Goal: Task Accomplishment & Management: Complete application form

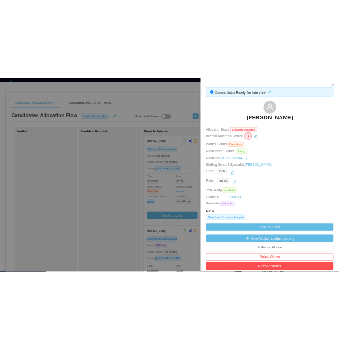
scroll to position [115, 0]
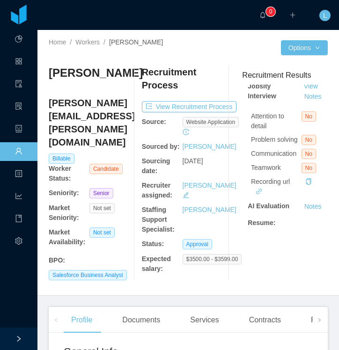
scroll to position [14, 0]
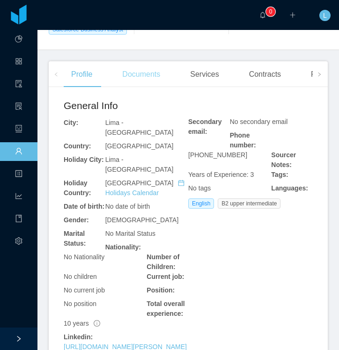
click at [147, 66] on div "Documents" at bounding box center [141, 74] width 53 height 26
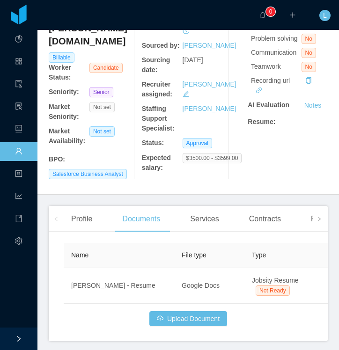
scroll to position [110, 0]
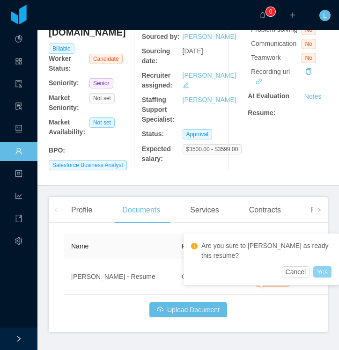
click at [323, 274] on button "Yes" at bounding box center [322, 271] width 18 height 11
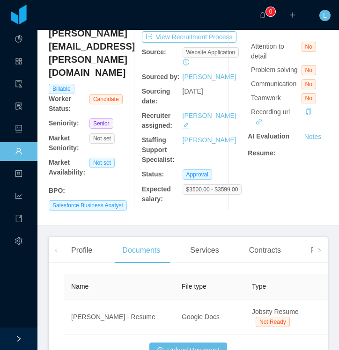
scroll to position [77, 0]
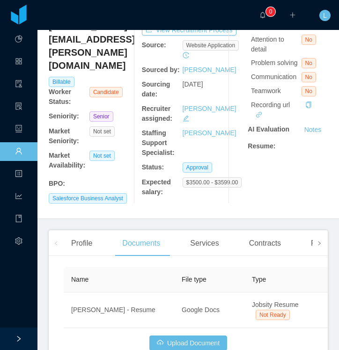
click at [319, 242] on span at bounding box center [319, 243] width 6 height 11
click at [172, 241] on div "Openings" at bounding box center [150, 243] width 47 height 26
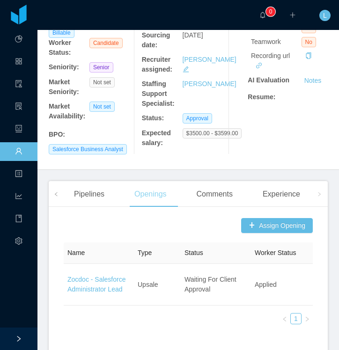
scroll to position [126, 0]
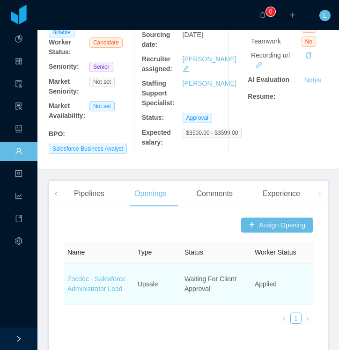
click at [106, 278] on td "Zocdoc - Salesforce Administrator Lead" at bounding box center [99, 284] width 70 height 42
click at [114, 276] on link "Zocdoc - Salesforce Administrator Lead" at bounding box center [96, 283] width 58 height 17
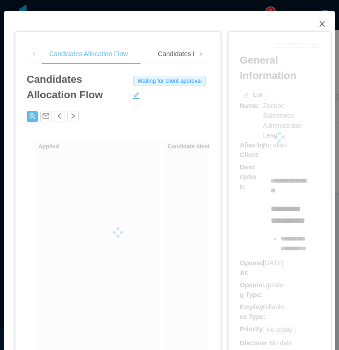
click at [321, 22] on icon "icon: close" at bounding box center [321, 23] width 7 height 7
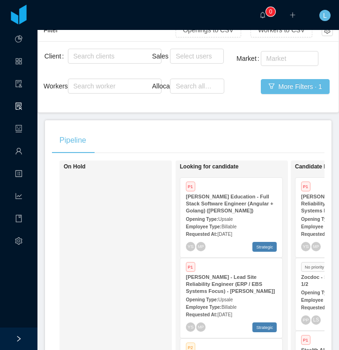
scroll to position [58, 0]
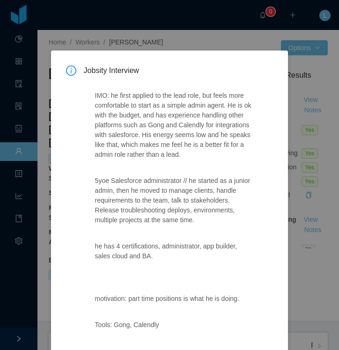
click at [243, 45] on div "Jobsity Interview IMO: he first applied to the lead role, but feels more comfor…" at bounding box center [169, 175] width 339 height 350
click at [220, 38] on div "Jobsity Interview IMO: he first applied to the lead role, but feels more comfor…" at bounding box center [169, 175] width 339 height 350
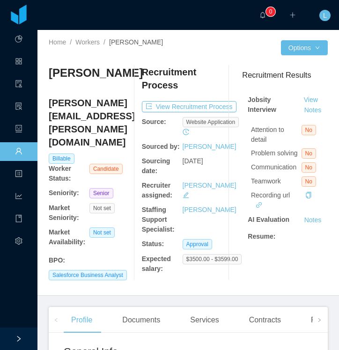
click at [328, 100] on div "Home / Workers / Jaime Franco / Options Jaime Franco jaime.franco@usil.pe Billa…" at bounding box center [187, 163] width 301 height 266
click at [325, 105] on button "Notes" at bounding box center [312, 110] width 25 height 11
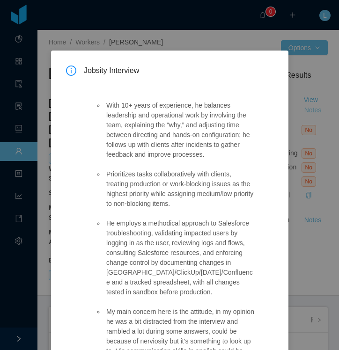
scroll to position [59, 0]
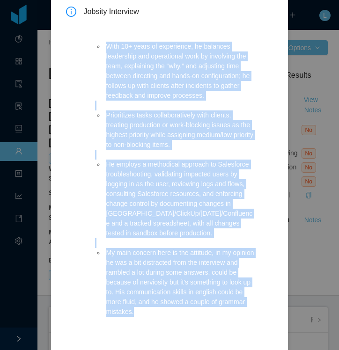
drag, startPoint x: 107, startPoint y: 48, endPoint x: 229, endPoint y: 310, distance: 289.0
click at [229, 310] on ul "With 10+ years of experience, he balances leadership and operational work by in…" at bounding box center [174, 179] width 159 height 295
copy ul "With 10+ years of experience, he balances leadership and operational work by in…"
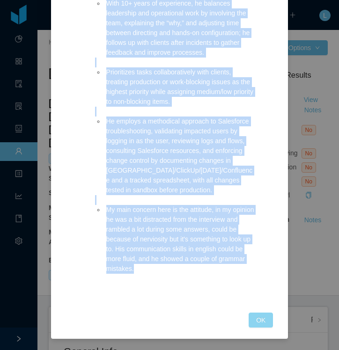
click at [261, 319] on button "OK" at bounding box center [260, 319] width 24 height 15
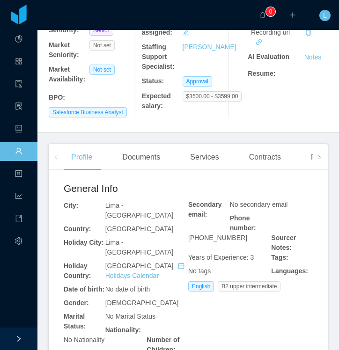
scroll to position [178, 0]
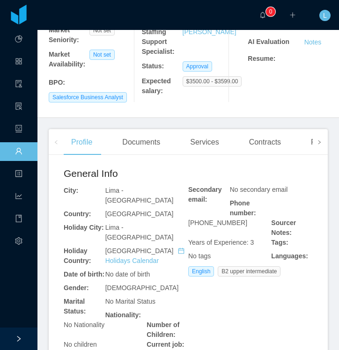
click at [317, 140] on icon "icon: right" at bounding box center [319, 142] width 5 height 5
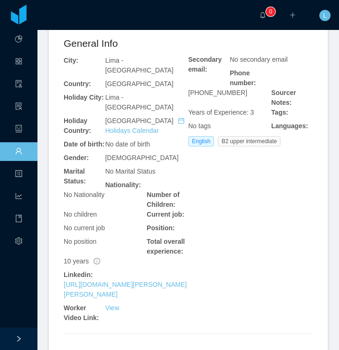
scroll to position [253, 0]
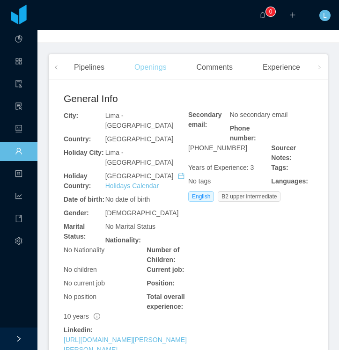
click at [161, 62] on div "Openings" at bounding box center [150, 67] width 47 height 26
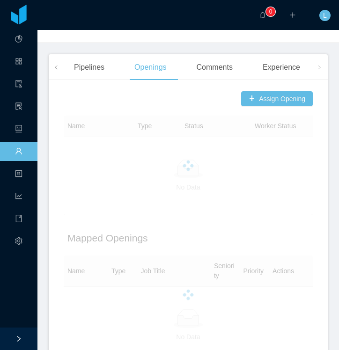
scroll to position [146, 0]
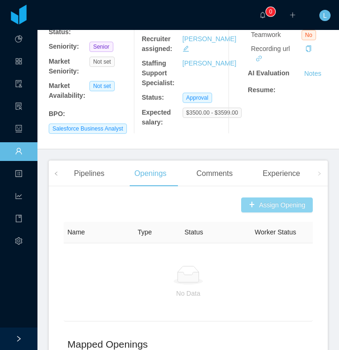
click at [282, 200] on button "Assign Opening" at bounding box center [277, 204] width 72 height 15
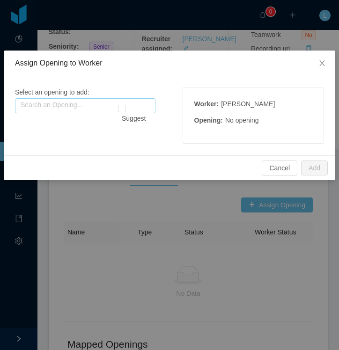
click at [85, 111] on input "text" at bounding box center [85, 105] width 140 height 15
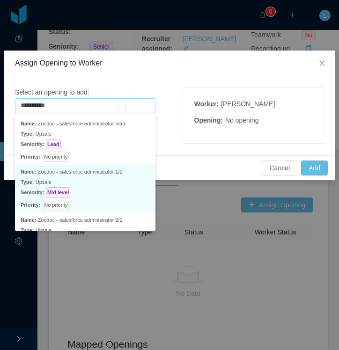
scroll to position [0, 0]
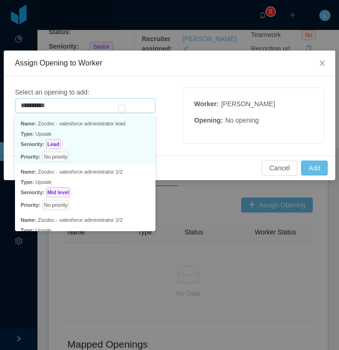
click at [103, 147] on p "Seniority: Lead" at bounding box center [85, 144] width 129 height 10
type input "**********"
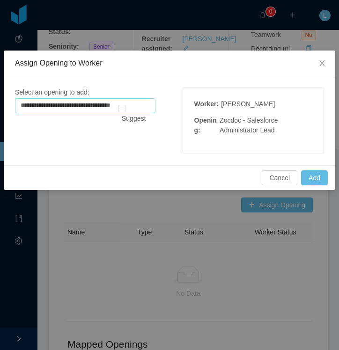
drag, startPoint x: 22, startPoint y: 102, endPoint x: 206, endPoint y: 111, distance: 184.5
click at [206, 111] on div "**********" at bounding box center [169, 120] width 309 height 66
click at [153, 106] on input "**********" at bounding box center [85, 105] width 140 height 15
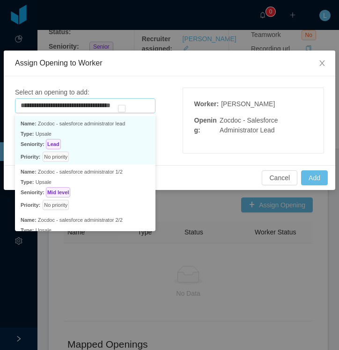
drag, startPoint x: 20, startPoint y: 105, endPoint x: 171, endPoint y: 108, distance: 151.6
click at [171, 108] on div "**********" at bounding box center [169, 120] width 309 height 66
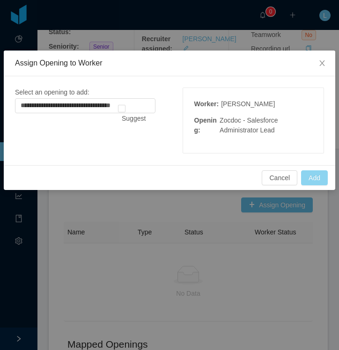
click at [316, 178] on button "Add" at bounding box center [314, 177] width 27 height 15
click at [320, 64] on icon "icon: close" at bounding box center [321, 62] width 7 height 7
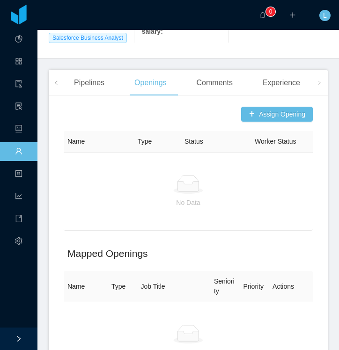
scroll to position [206, 0]
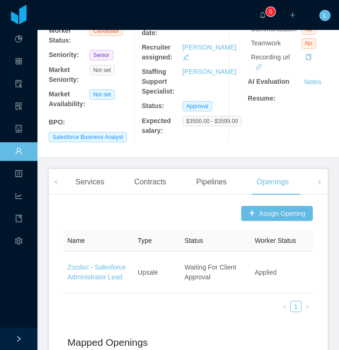
scroll to position [138, 0]
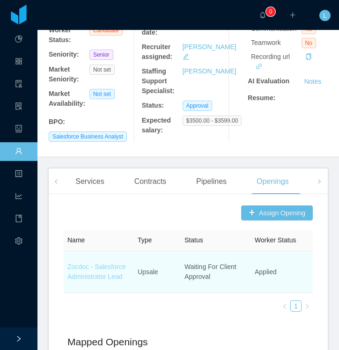
click at [102, 263] on link "Zocdoc - Salesforce Administrator Lead" at bounding box center [96, 271] width 58 height 17
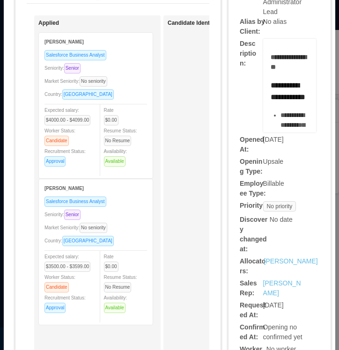
scroll to position [137, 0]
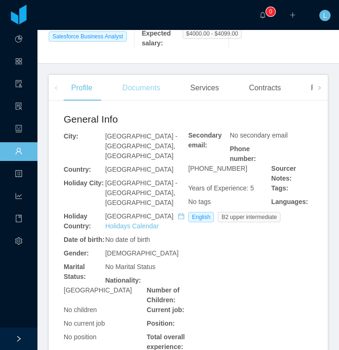
click at [147, 92] on div "Documents" at bounding box center [141, 88] width 53 height 26
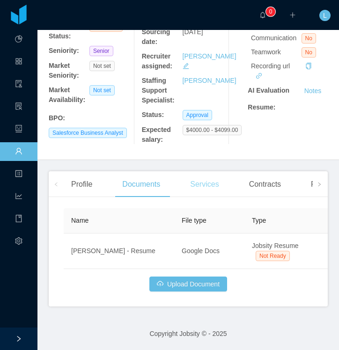
scroll to position [138, 0]
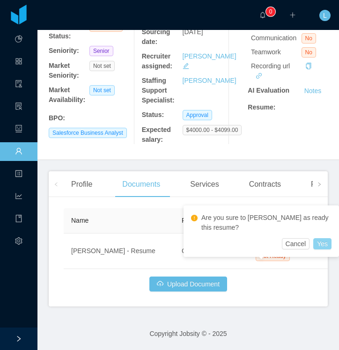
click at [325, 243] on button "Yes" at bounding box center [322, 243] width 18 height 11
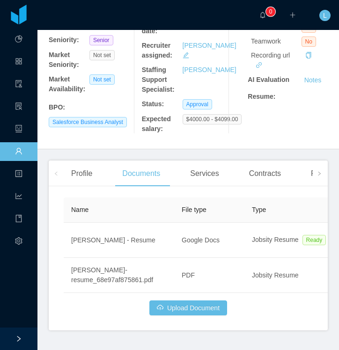
scroll to position [150, 0]
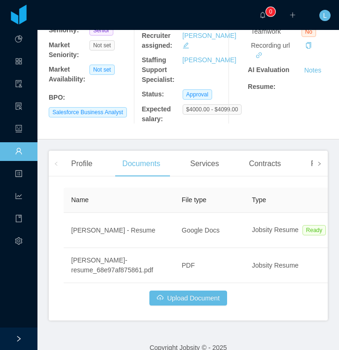
click at [314, 167] on span at bounding box center [319, 164] width 15 height 26
click at [169, 169] on div "Openings" at bounding box center [150, 164] width 47 height 26
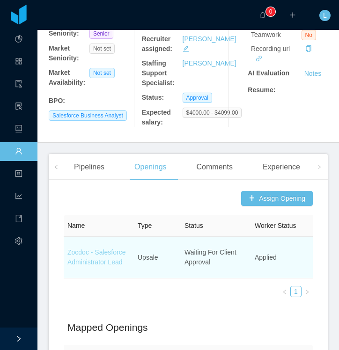
click at [97, 262] on link "Zocdoc - Salesforce Administrator Lead" at bounding box center [96, 256] width 58 height 17
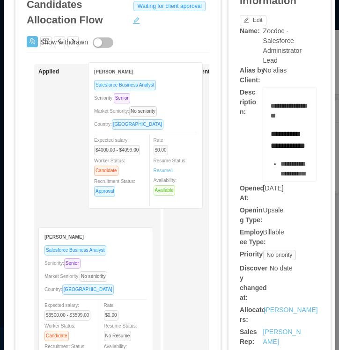
drag, startPoint x: 131, startPoint y: 109, endPoint x: 169, endPoint y: 90, distance: 42.5
click at [169, 90] on div "Applied Melina Cabarcos Salesforce Business Analyst Seniority: Senior Market Se…" at bounding box center [118, 301] width 182 height 475
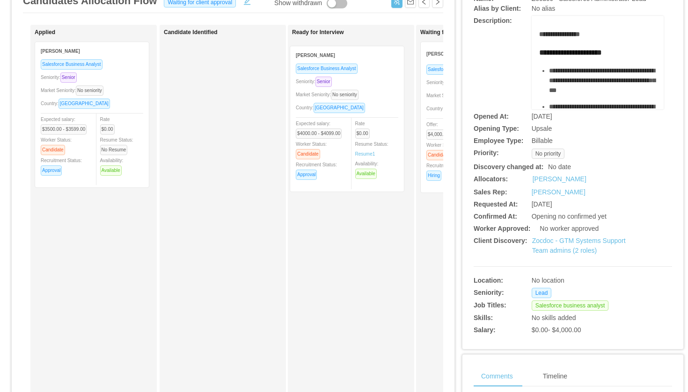
drag, startPoint x: 105, startPoint y: 73, endPoint x: 364, endPoint y: 77, distance: 258.7
click at [338, 77] on div "Applied Melina Cabarcos Salesforce Business Analyst Seniority: Senior Market Se…" at bounding box center [233, 262] width 420 height 475
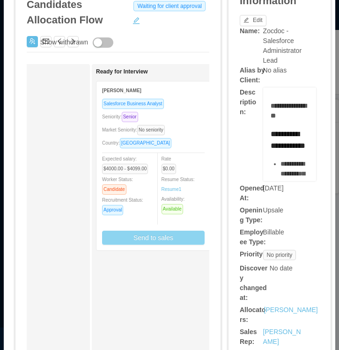
scroll to position [0, 205]
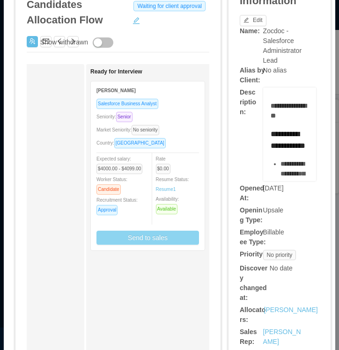
click at [154, 236] on button "Send to sales" at bounding box center [147, 238] width 102 height 14
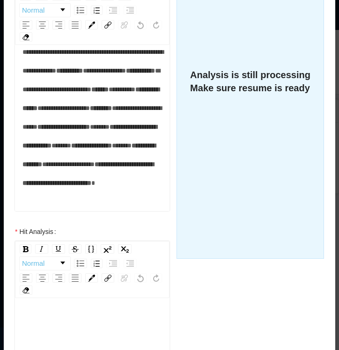
scroll to position [207, 0]
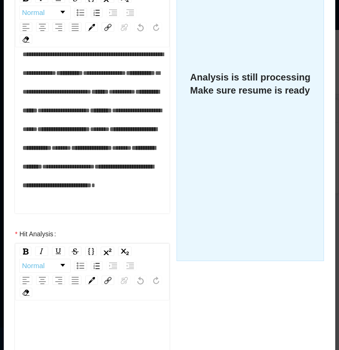
click at [77, 316] on div "rdw-editor" at bounding box center [92, 325] width 140 height 19
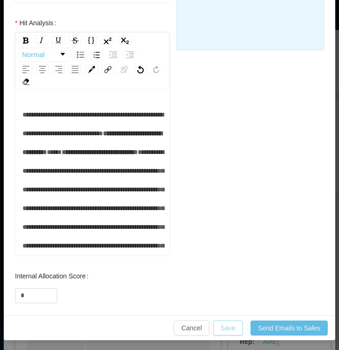
scroll to position [418, 0]
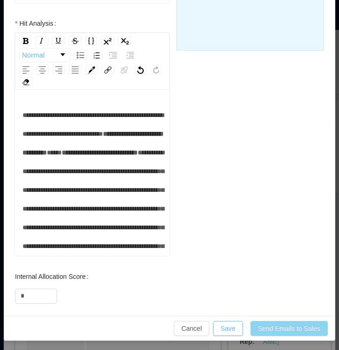
click at [270, 327] on button "Send Emails to Sales" at bounding box center [288, 328] width 77 height 15
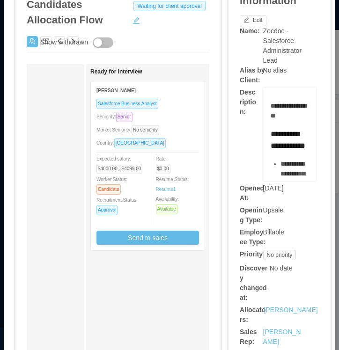
scroll to position [375, 0]
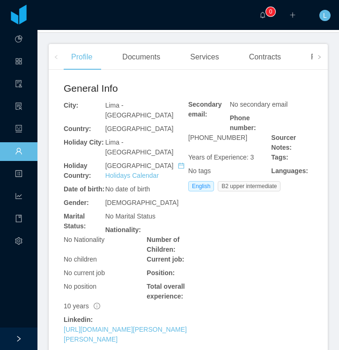
scroll to position [264, 0]
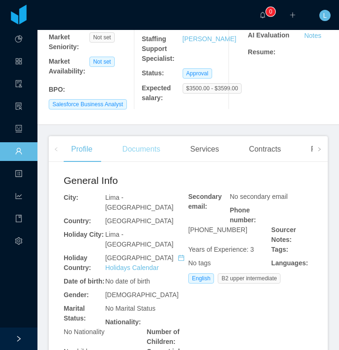
click at [138, 143] on div "Documents" at bounding box center [141, 149] width 53 height 26
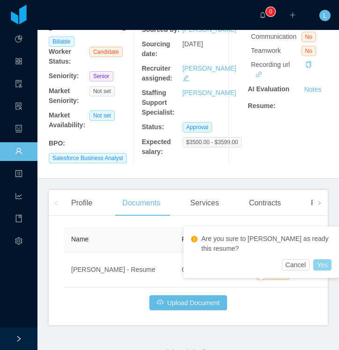
click at [315, 265] on button "Yes" at bounding box center [322, 264] width 18 height 11
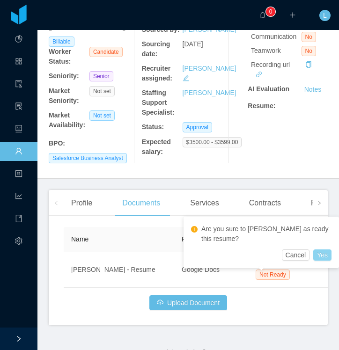
click at [322, 257] on button "Yes" at bounding box center [322, 254] width 18 height 11
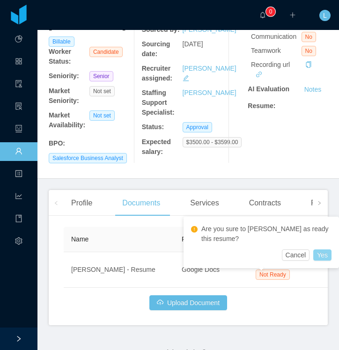
click at [329, 254] on button "Yes" at bounding box center [322, 254] width 18 height 11
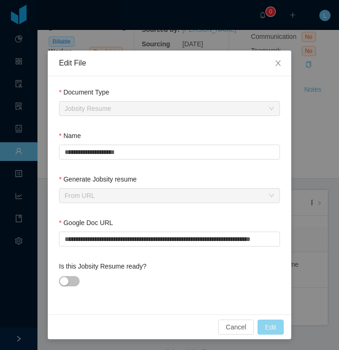
click at [271, 331] on button "Edit" at bounding box center [270, 326] width 26 height 15
click at [268, 336] on div "Cancel Edit" at bounding box center [169, 326] width 243 height 25
click at [268, 334] on button "Edit" at bounding box center [270, 326] width 26 height 15
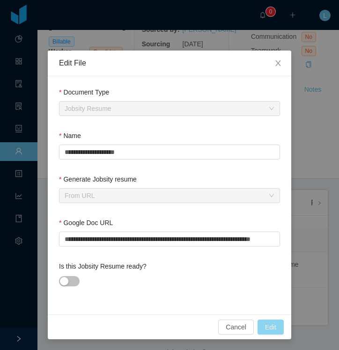
click at [276, 327] on button "Edit" at bounding box center [270, 326] width 26 height 15
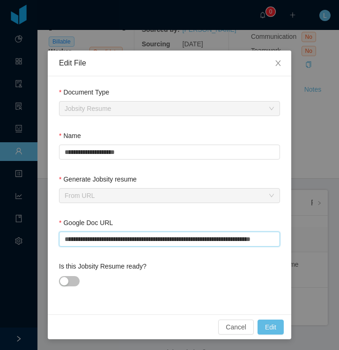
click at [178, 245] on input "**********" at bounding box center [169, 239] width 221 height 15
drag, startPoint x: 65, startPoint y: 242, endPoint x: 362, endPoint y: 242, distance: 297.5
click at [338, 242] on html "Dashboard Apps Clients Allocation Users Workers Tasks Reports HR Configuration …" at bounding box center [169, 175] width 339 height 350
click at [280, 66] on icon "icon: close" at bounding box center [277, 63] width 5 height 6
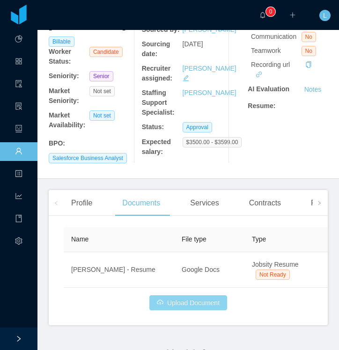
click at [199, 310] on button "Upload Document" at bounding box center [188, 302] width 78 height 15
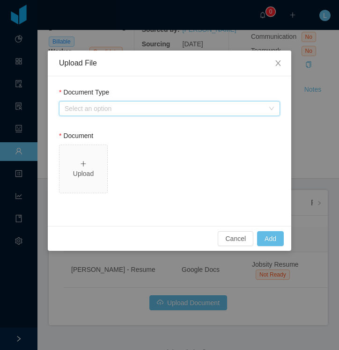
click at [232, 116] on div "Select an option" at bounding box center [169, 108] width 221 height 15
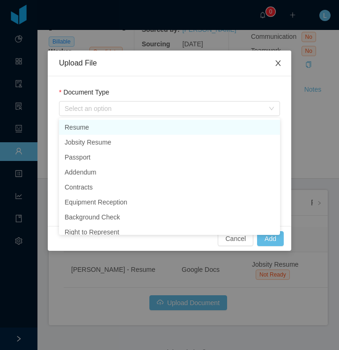
click at [276, 63] on icon "icon: close" at bounding box center [277, 62] width 7 height 7
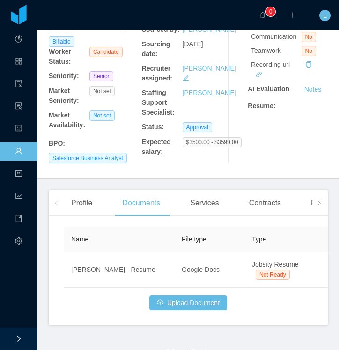
click at [196, 308] on div "Name File type Type Upload Date Actions Jaime Franco - Resume Google Docs Jobsi…" at bounding box center [188, 268] width 249 height 83
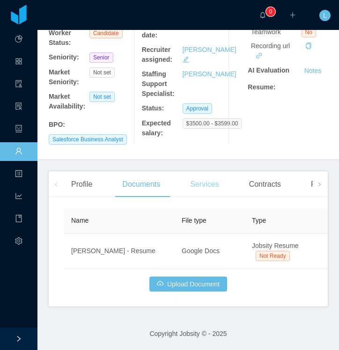
click at [209, 171] on div "Services" at bounding box center [204, 184] width 44 height 26
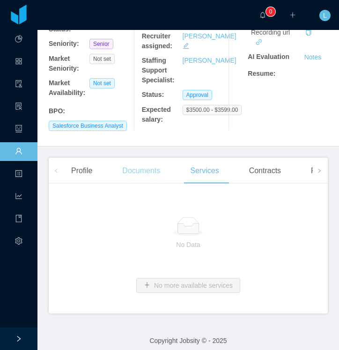
click at [146, 170] on div "Documents" at bounding box center [141, 171] width 53 height 26
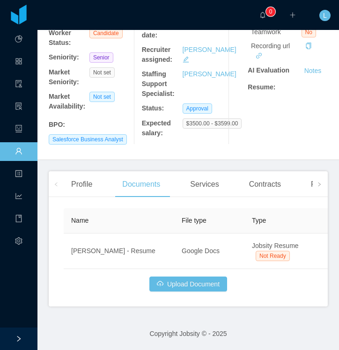
click at [260, 292] on div "Name File type Type Upload Date Actions Jaime Franco - Resume Google Docs Jobsi…" at bounding box center [188, 255] width 279 height 102
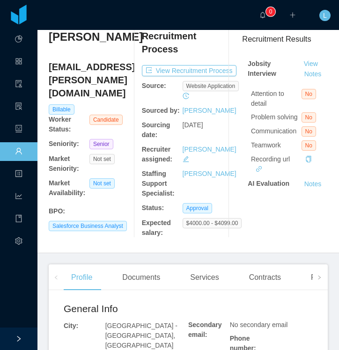
scroll to position [37, 0]
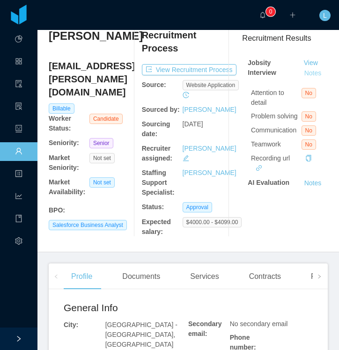
click at [325, 68] on button "Notes" at bounding box center [312, 73] width 25 height 11
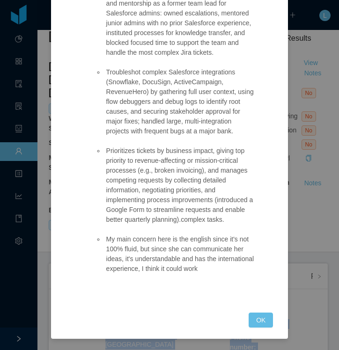
scroll to position [141, 0]
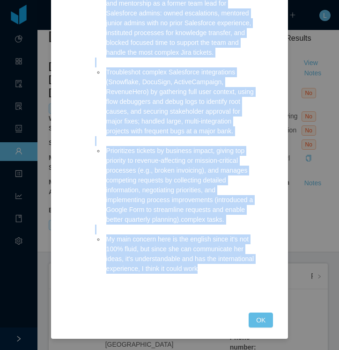
drag, startPoint x: 97, startPoint y: 102, endPoint x: 247, endPoint y: 273, distance: 226.7
click at [247, 273] on ul "With 7 years of Salesforce administrator experience, she demonstrates strong le…" at bounding box center [174, 126] width 159 height 314
click at [247, 273] on li "My main concern here is the english since it's not 100% fluid, but since she ca…" at bounding box center [179, 253] width 150 height 39
copy ul "With 7 years of Salesforce administrator experience, she demonstrates strong le…"
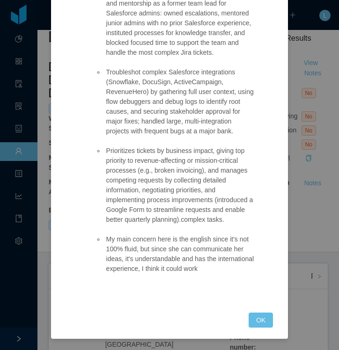
click at [251, 272] on li "My main concern here is the english since it's not 100% fluid, but since she ca…" at bounding box center [179, 253] width 150 height 39
click at [259, 319] on button "OK" at bounding box center [260, 319] width 24 height 15
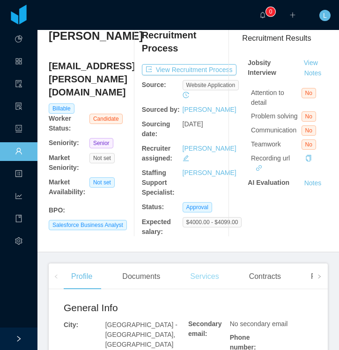
click at [197, 272] on div "Services" at bounding box center [204, 276] width 44 height 26
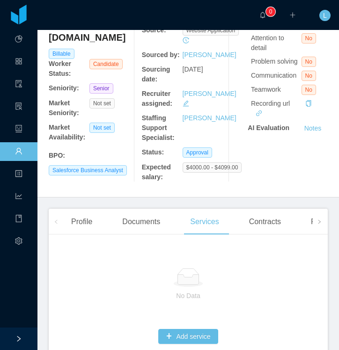
scroll to position [122, 0]
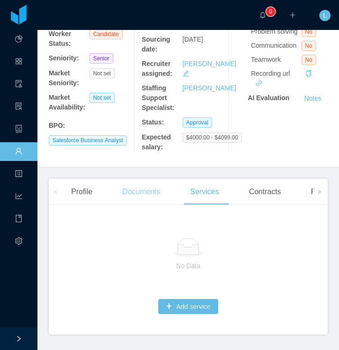
click at [151, 199] on div "Documents" at bounding box center [141, 192] width 53 height 26
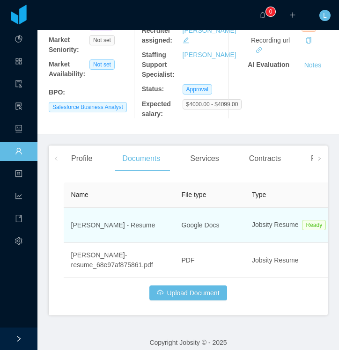
scroll to position [149, 0]
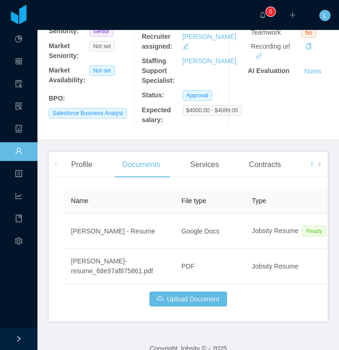
click at [310, 166] on div "Pipelines" at bounding box center [325, 165] width 45 height 26
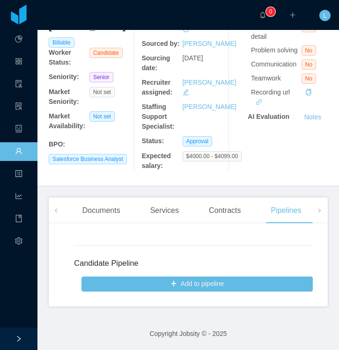
scroll to position [103, 0]
click at [323, 215] on span at bounding box center [319, 210] width 15 height 26
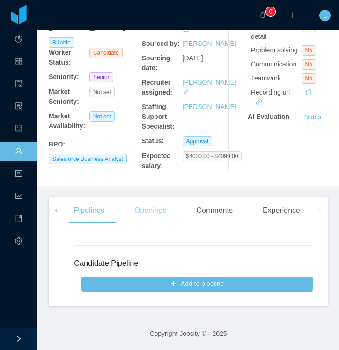
click at [139, 210] on div "Openings" at bounding box center [150, 210] width 47 height 26
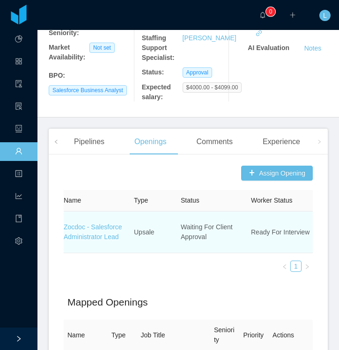
scroll to position [0, 4]
click at [103, 230] on link "Zocdoc - Salesforce Administrator Lead" at bounding box center [92, 231] width 58 height 17
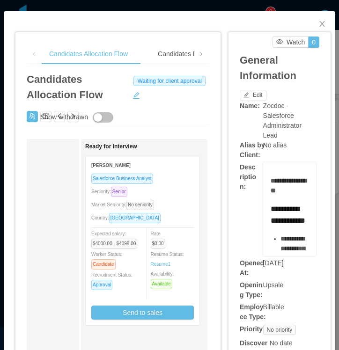
scroll to position [0, 212]
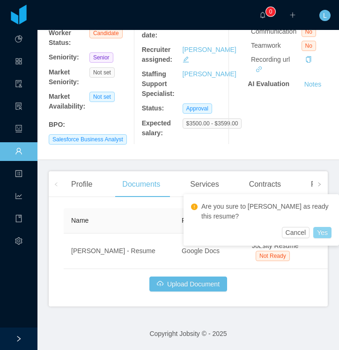
click at [319, 237] on button "Yes" at bounding box center [322, 232] width 18 height 11
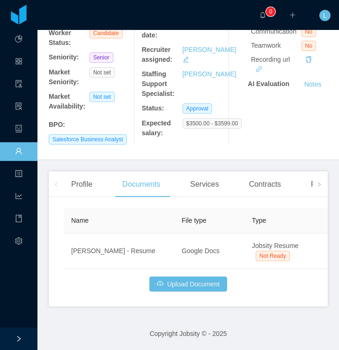
scroll to position [149, 0]
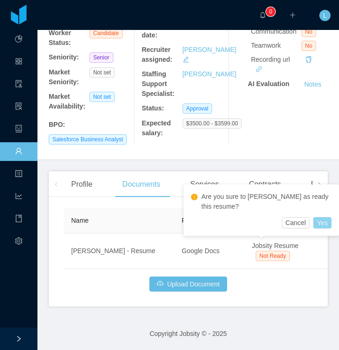
click at [321, 222] on button "Yes" at bounding box center [322, 222] width 18 height 11
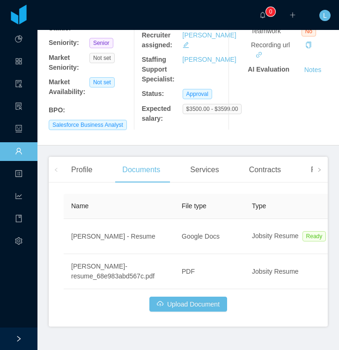
scroll to position [114, 0]
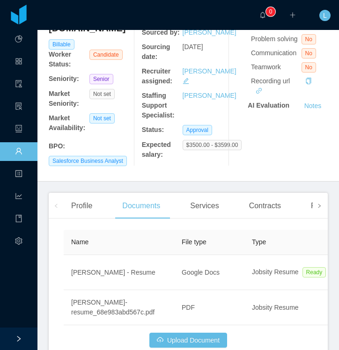
click at [317, 203] on span at bounding box center [319, 205] width 6 height 11
click at [165, 198] on div "Openings" at bounding box center [150, 206] width 47 height 26
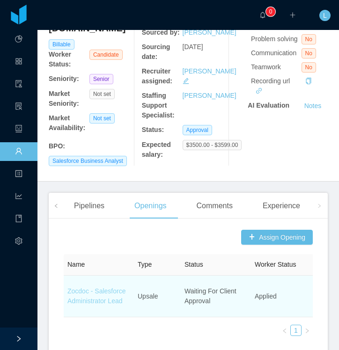
click at [103, 292] on link "Zocdoc - Salesforce Administrator Lead" at bounding box center [96, 295] width 58 height 17
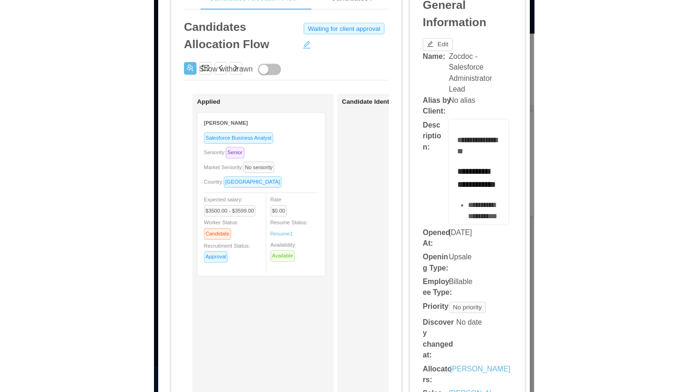
scroll to position [63, 0]
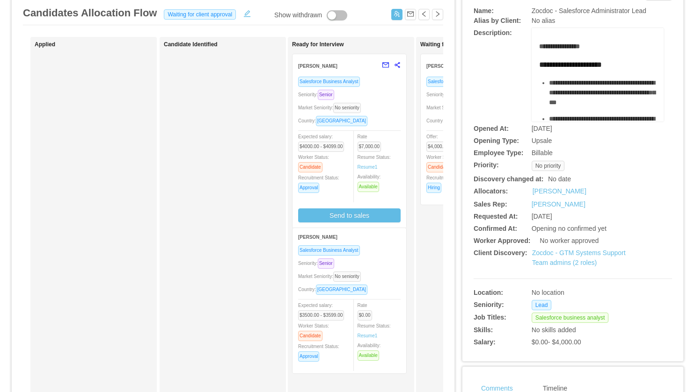
drag, startPoint x: 131, startPoint y: 87, endPoint x: 388, endPoint y: 261, distance: 310.3
click at [338, 261] on div "Applied [PERSON_NAME] Salesforce Business Analyst Seniority: Senior Market Seni…" at bounding box center [233, 274] width 420 height 475
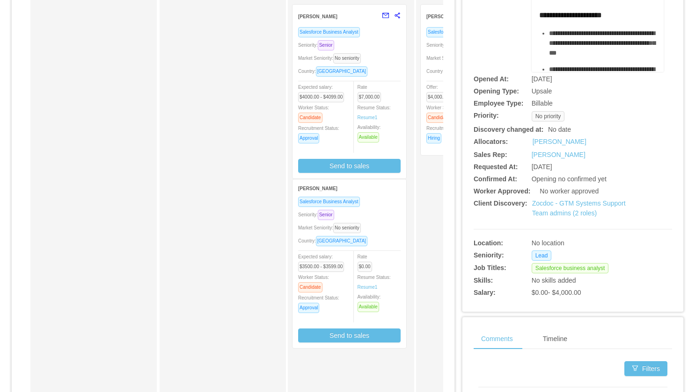
scroll to position [112, 0]
click at [338, 334] on button "Send to sales" at bounding box center [349, 336] width 102 height 14
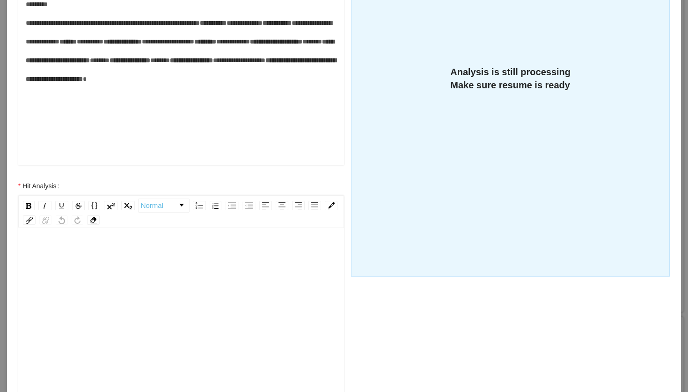
scroll to position [215, 0]
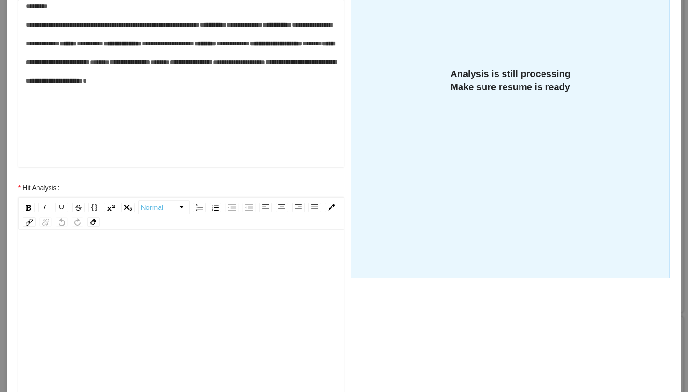
click at [226, 244] on div "rdw-wrapper" at bounding box center [181, 314] width 326 height 164
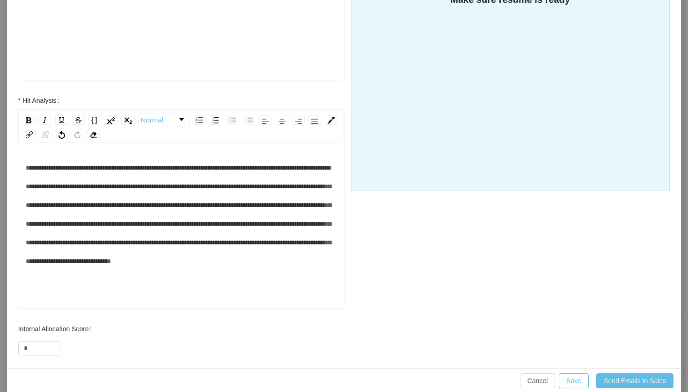
scroll to position [303, 0]
click at [23, 166] on div "**********" at bounding box center [181, 227] width 326 height 164
click at [24, 166] on div "**********" at bounding box center [181, 227] width 326 height 164
click at [27, 167] on span "**********" at bounding box center [178, 215] width 305 height 100
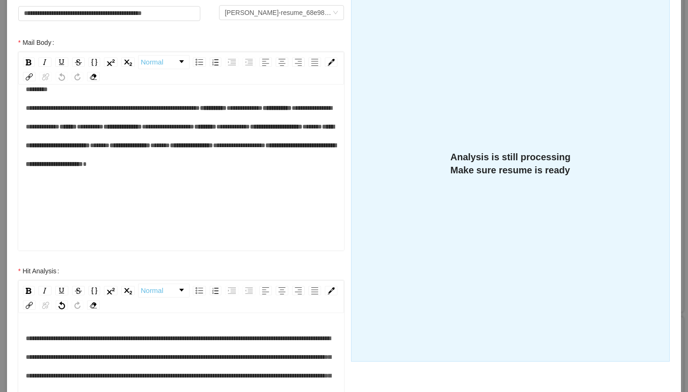
scroll to position [93, 0]
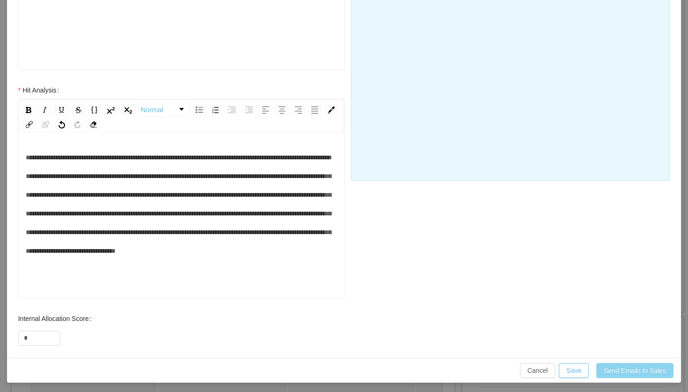
click at [338, 349] on button "Send Emails to Sales" at bounding box center [634, 370] width 77 height 15
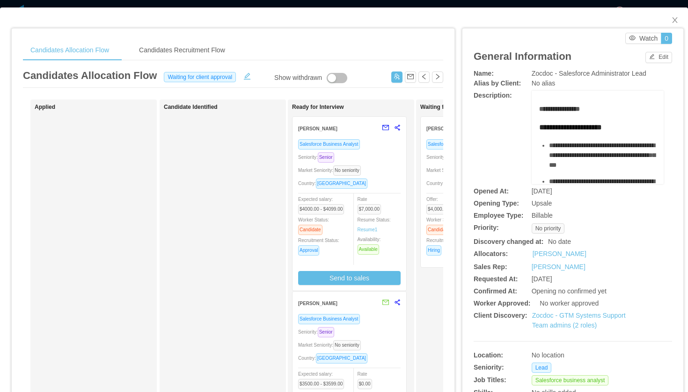
scroll to position [0, 0]
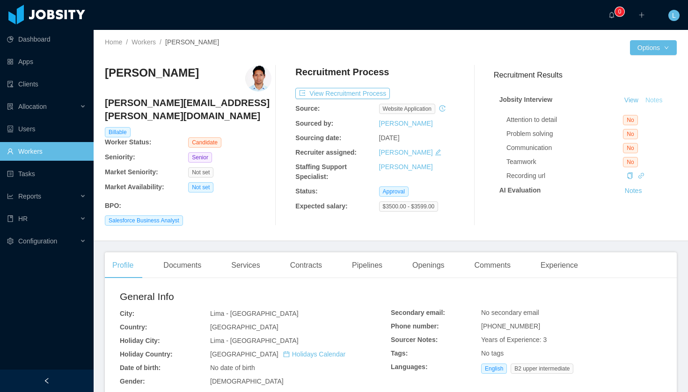
click at [653, 103] on button "Notes" at bounding box center [653, 100] width 25 height 11
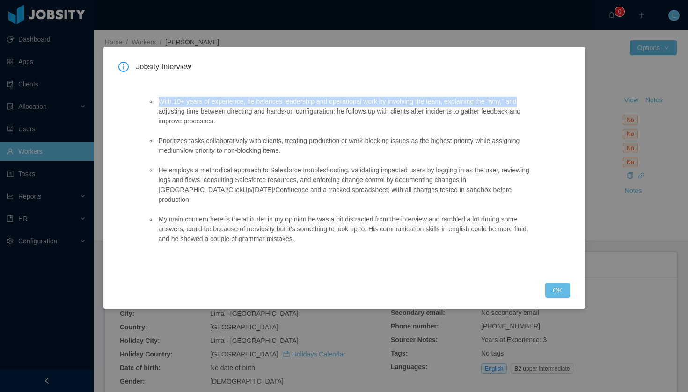
drag, startPoint x: 653, startPoint y: 103, endPoint x: 411, endPoint y: 108, distance: 242.4
click at [422, 102] on div "Jobsity Interview With 10+ years of experience, he balances leadership and oper…" at bounding box center [344, 196] width 688 height 392
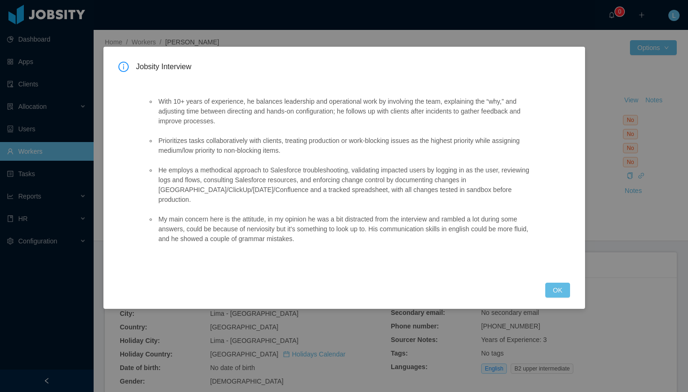
click at [199, 109] on li "With 10+ years of experience, he balances leadership and operational work by in…" at bounding box center [349, 111] width 384 height 29
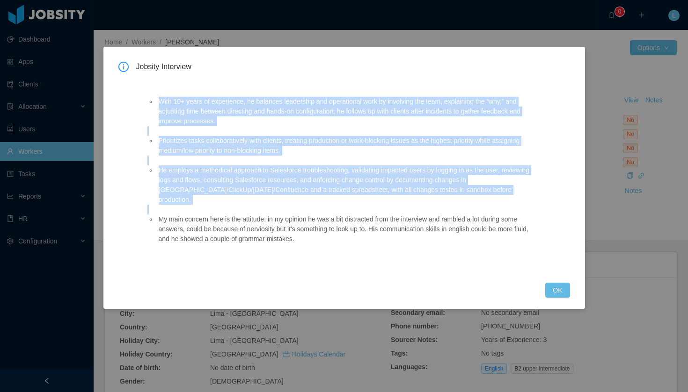
drag, startPoint x: 155, startPoint y: 98, endPoint x: 342, endPoint y: 256, distance: 244.7
click at [342, 256] on div "With 10+ years of experience, he balances leadership and operational work by in…" at bounding box center [343, 174] width 415 height 196
copy ul "With 10+ years of experience, he balances leadership and operational work by in…"
